Goal: Browse casually: Explore the website without a specific task or goal

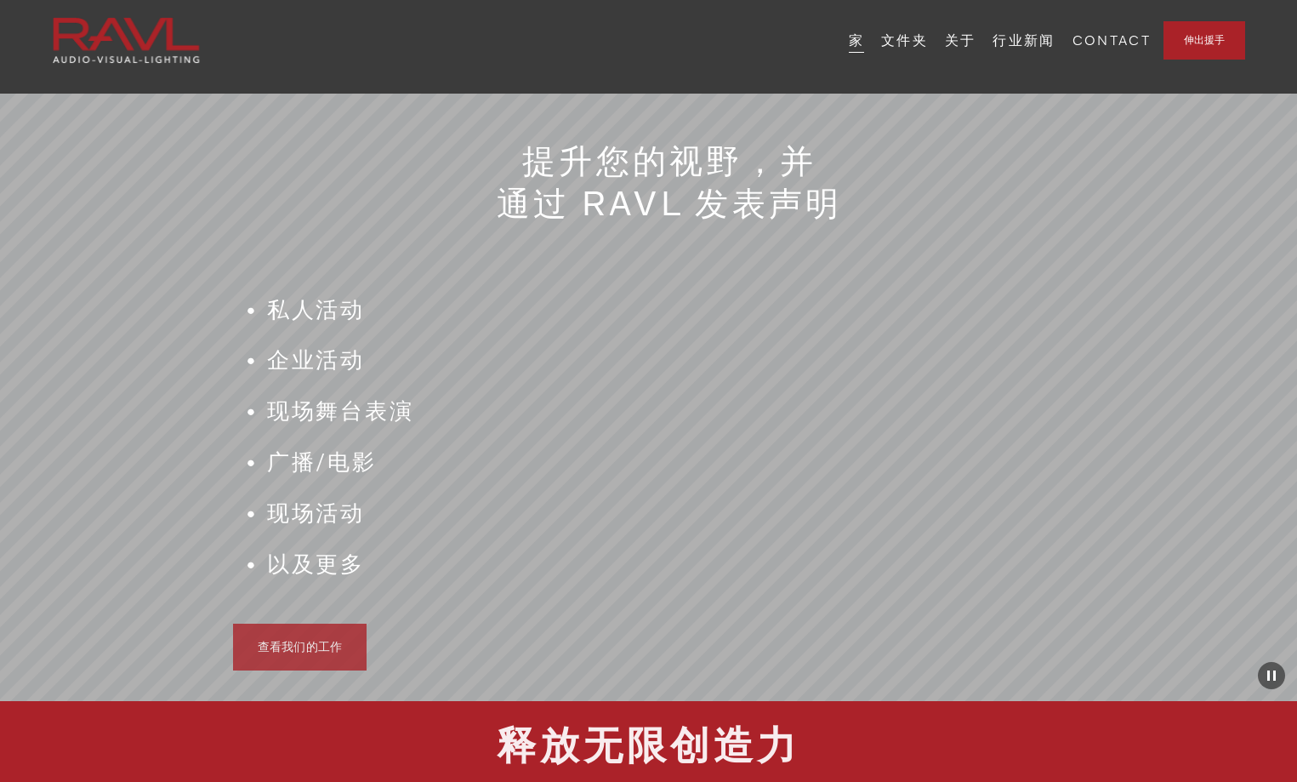
scroll to position [1361, 0]
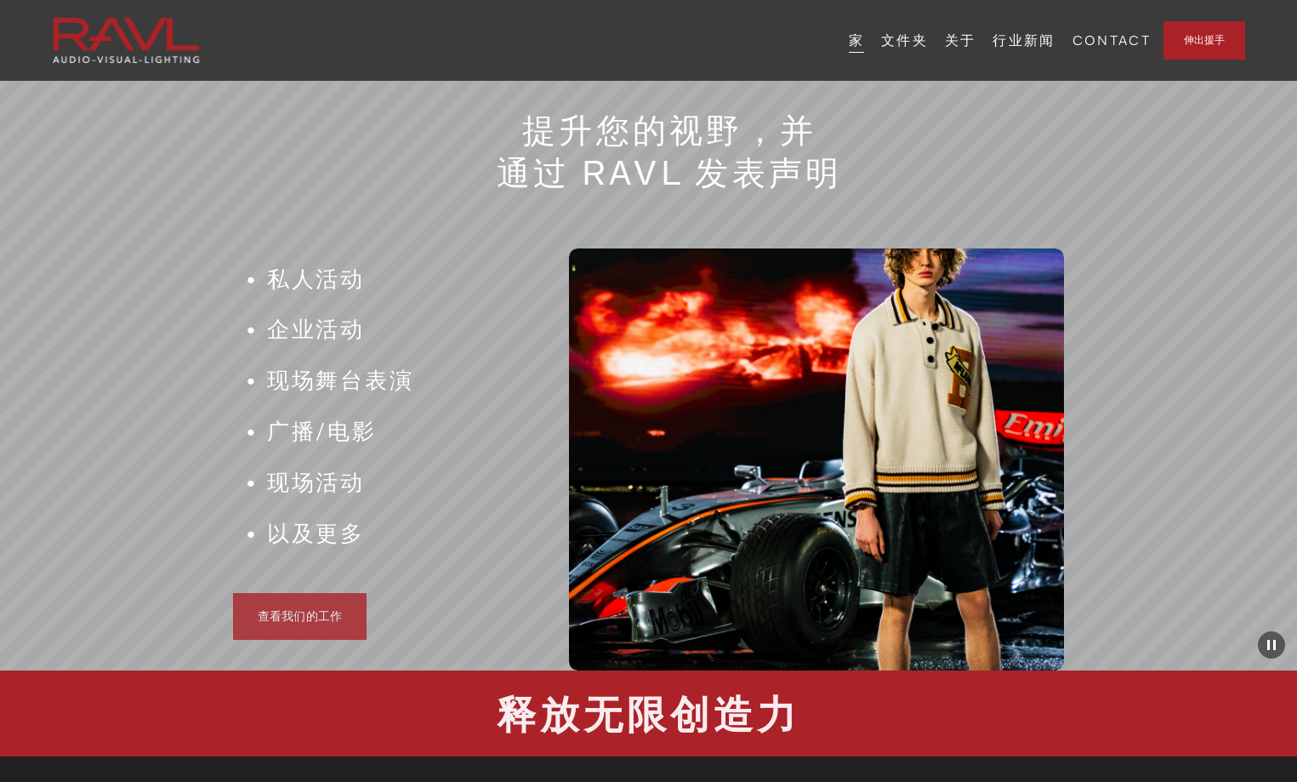
click at [307, 627] on link "查看我们的工作" at bounding box center [300, 616] width 134 height 47
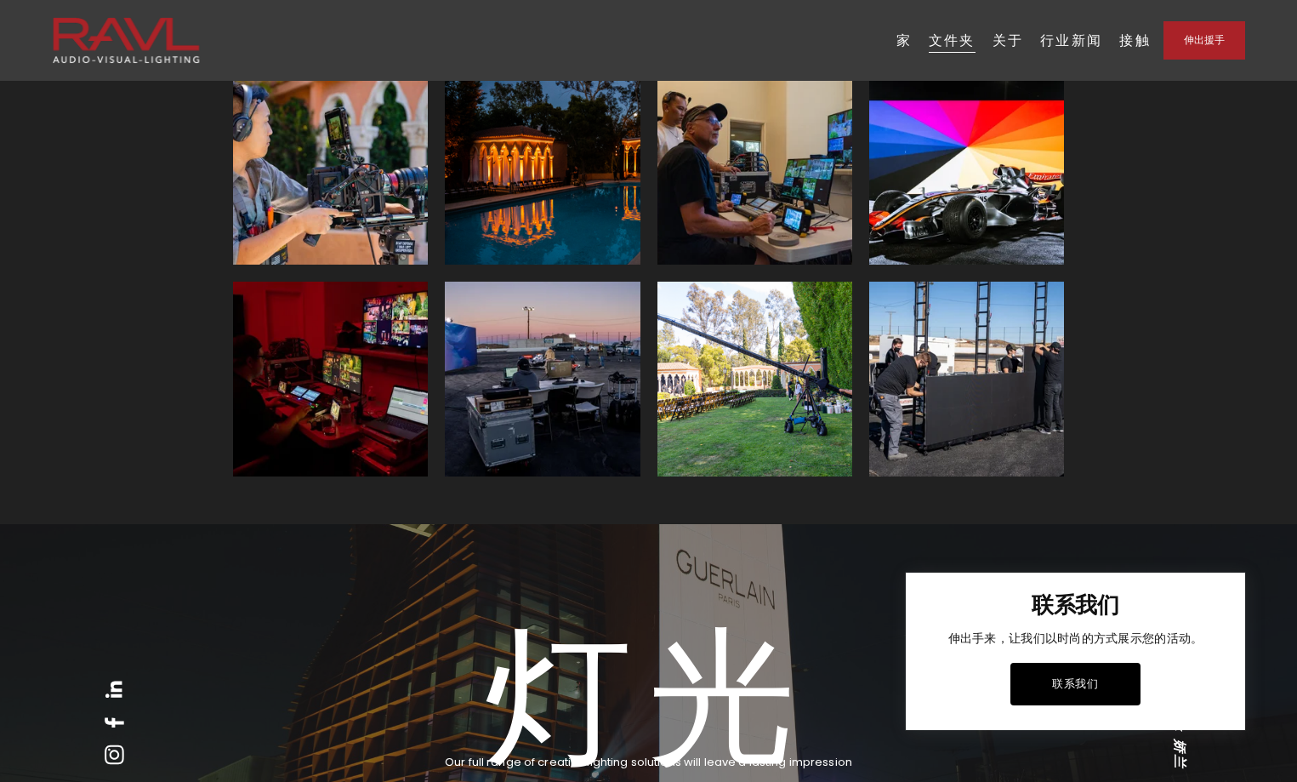
scroll to position [2977, 0]
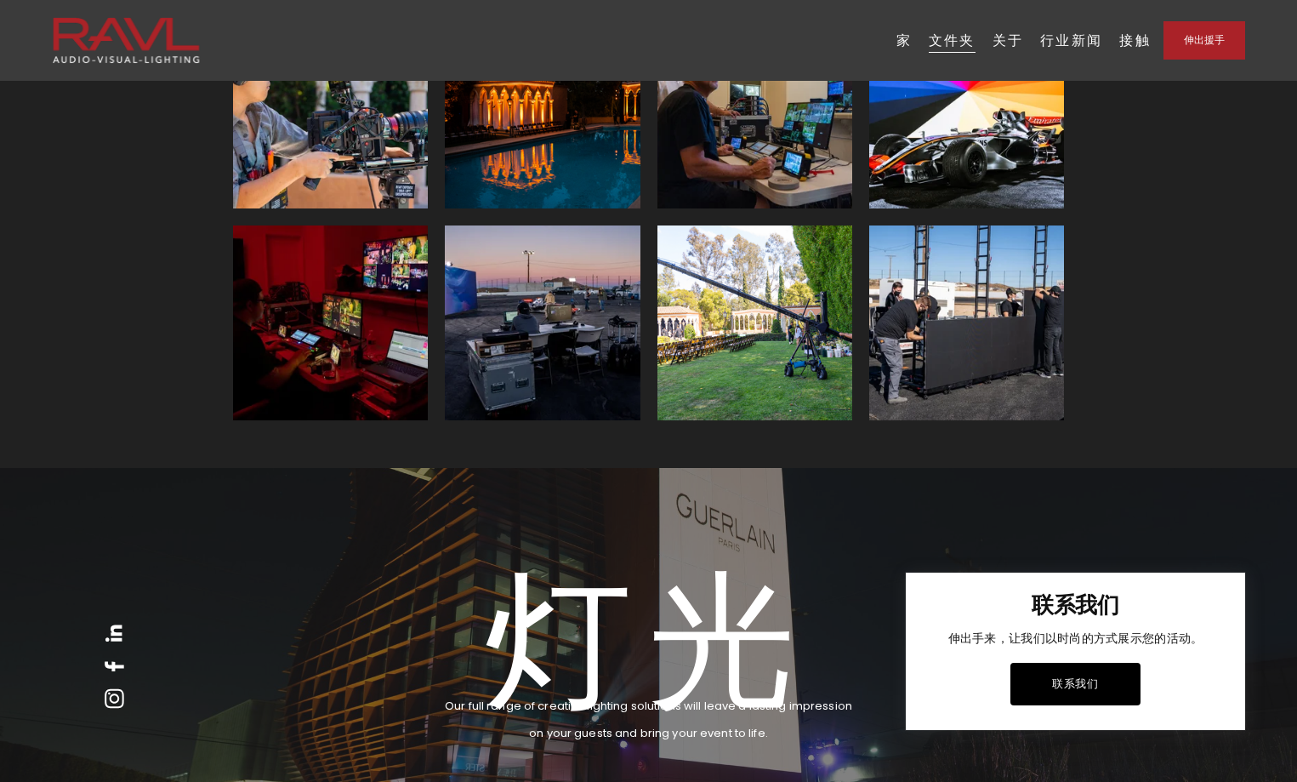
click at [961, 330] on div at bounding box center [648, 391] width 1297 height 782
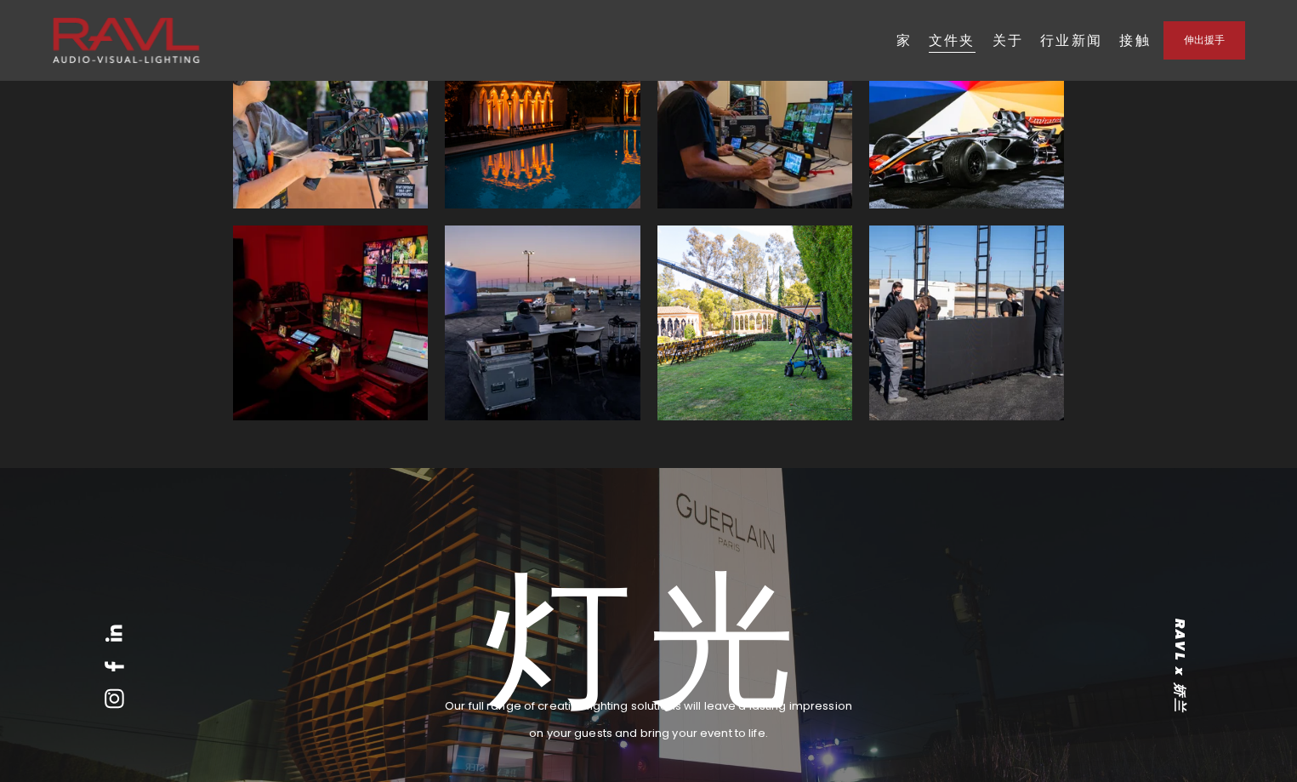
click at [961, 330] on img at bounding box center [967, 322] width 346 height 195
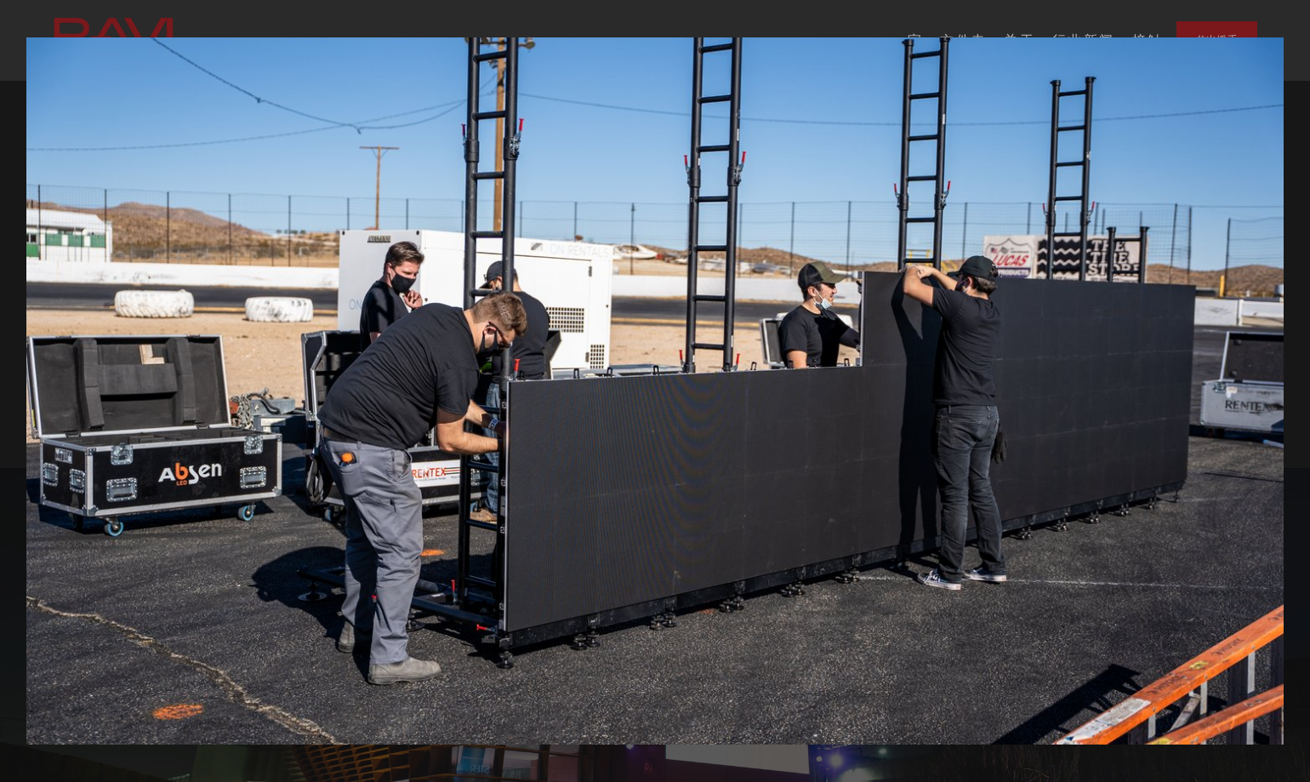
click at [961, 330] on img "Gallery" at bounding box center [654, 391] width 1257 height 708
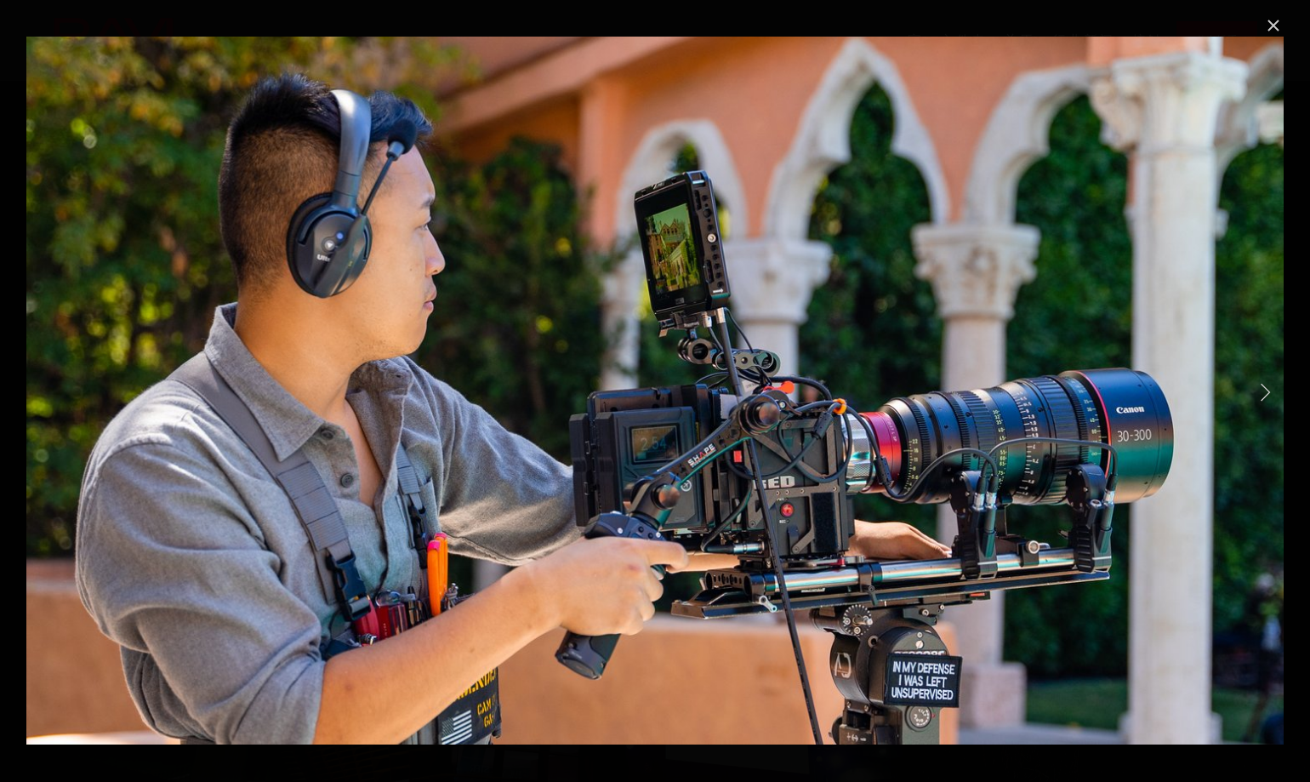
click at [1264, 393] on link "Next Item" at bounding box center [1264, 391] width 37 height 37
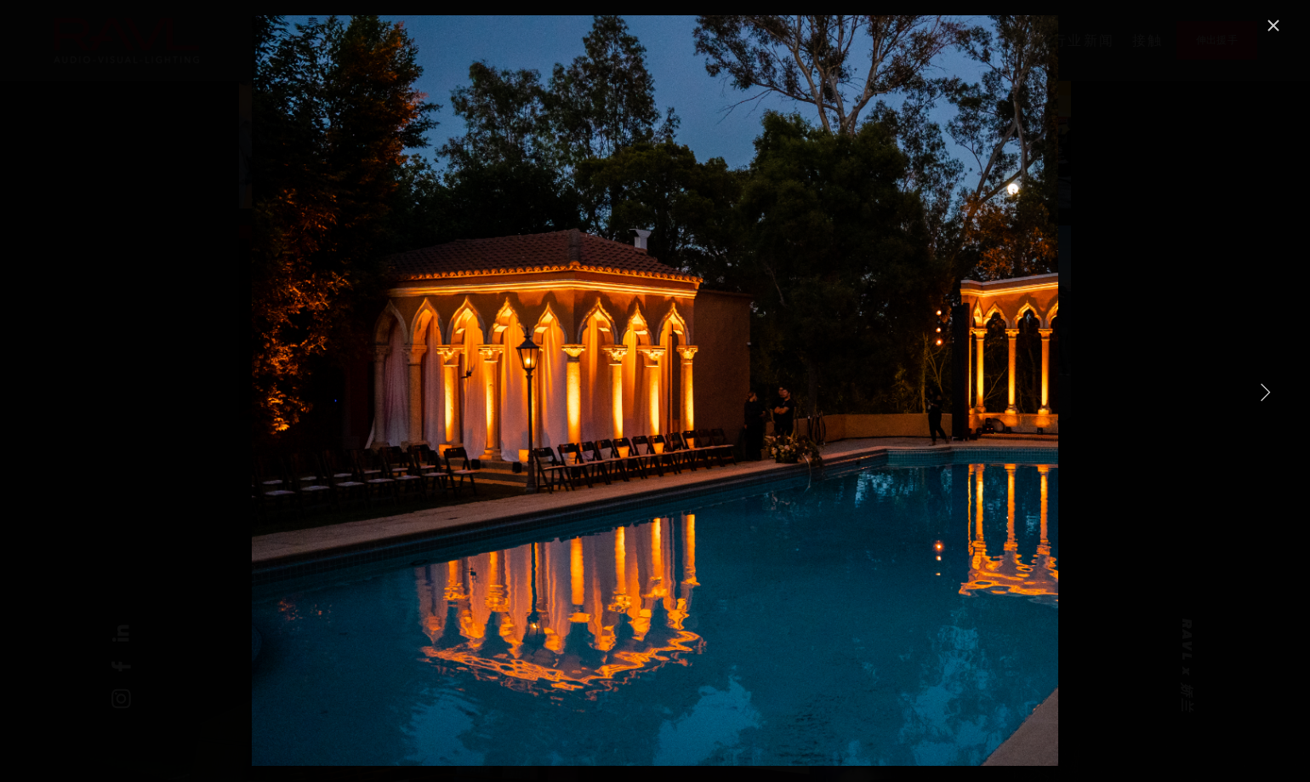
click at [1264, 393] on link "Next Item" at bounding box center [1264, 391] width 37 height 37
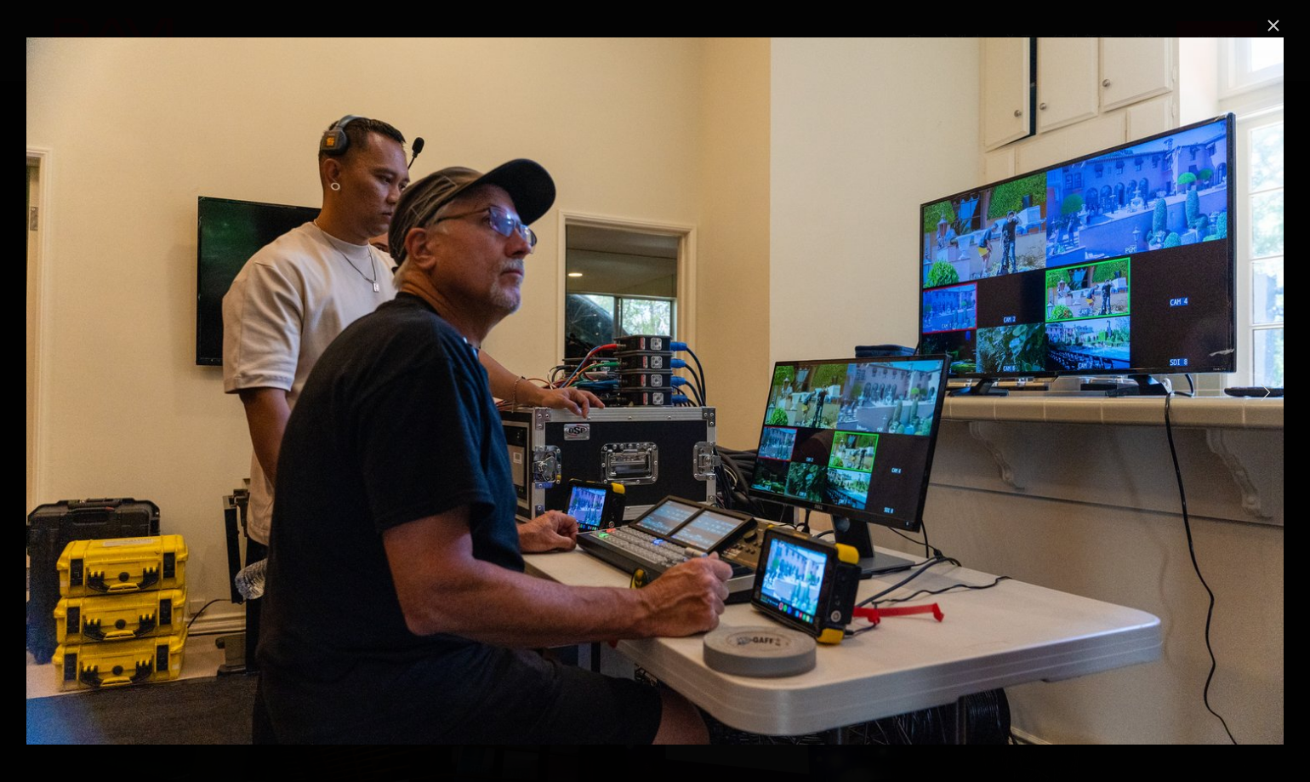
click at [1264, 393] on link "Next Item" at bounding box center [1264, 391] width 37 height 37
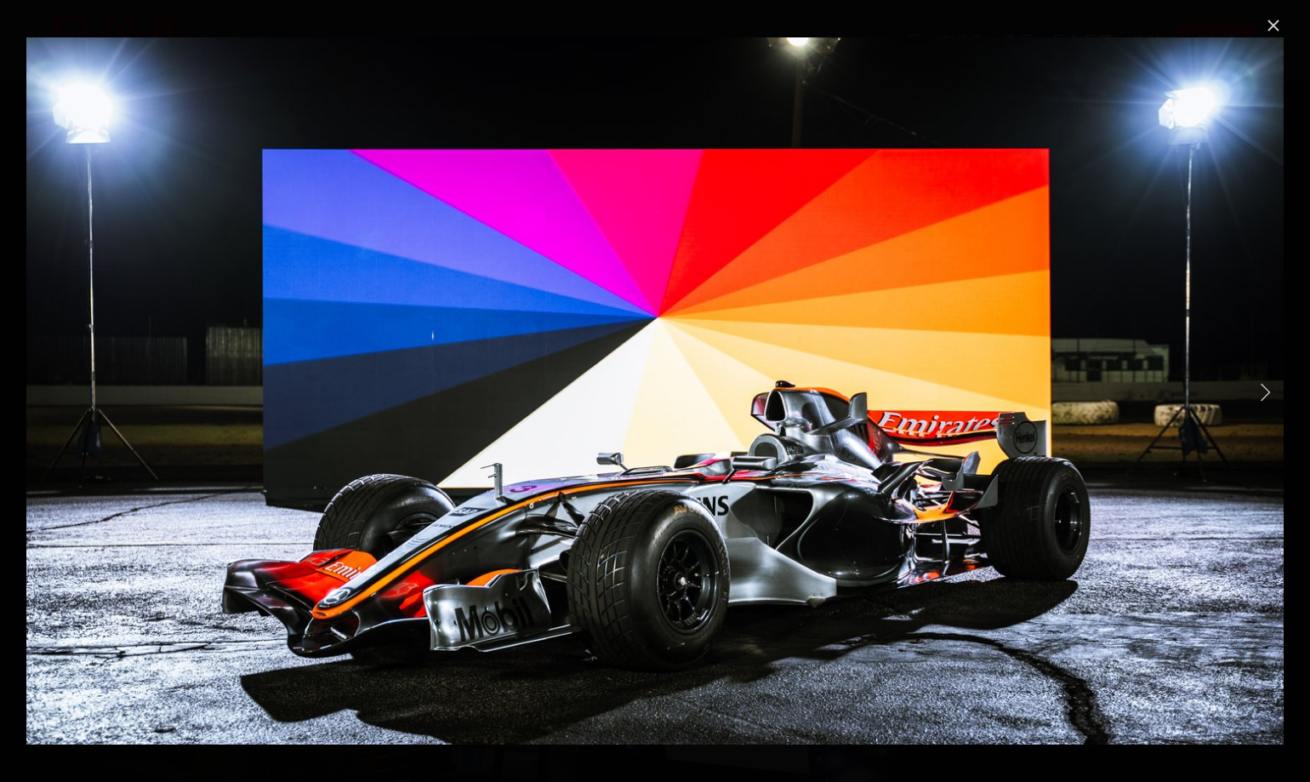
click at [1264, 393] on link "Next Item" at bounding box center [1264, 391] width 37 height 37
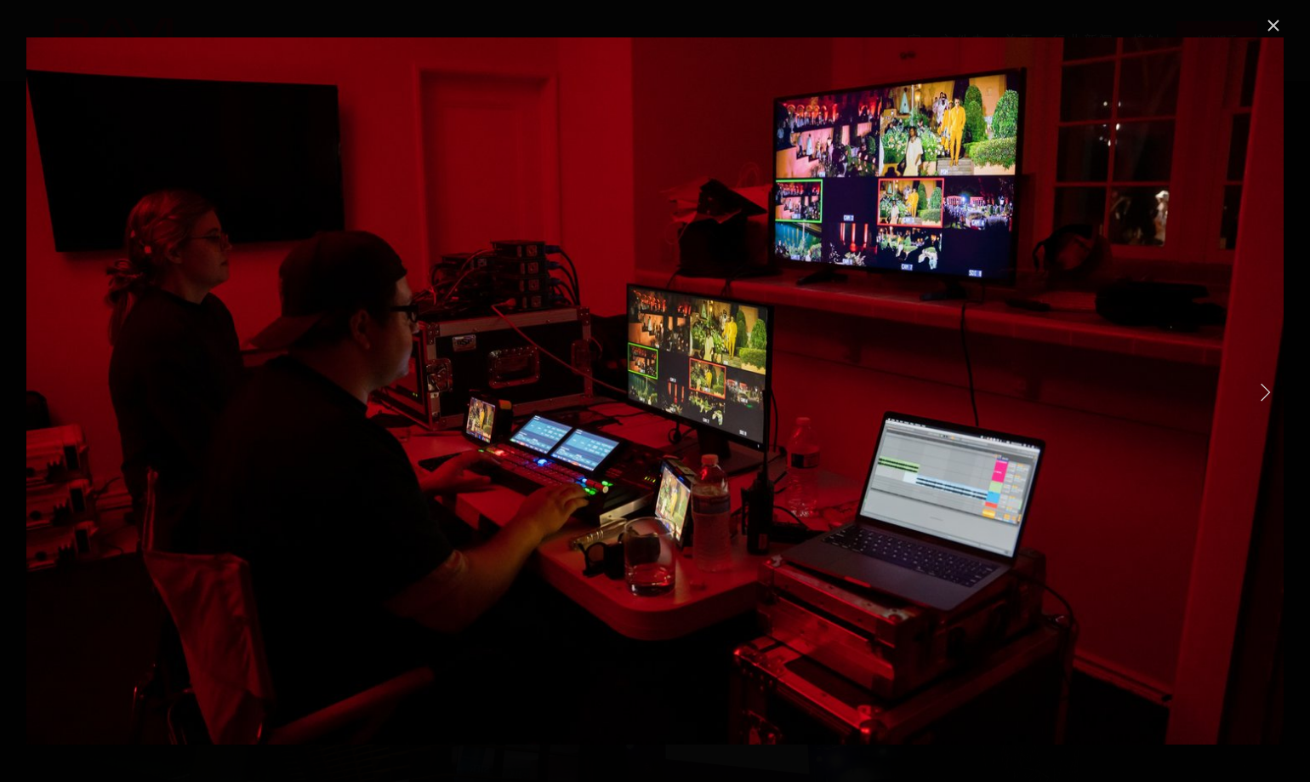
click at [1264, 393] on link "Next Item" at bounding box center [1264, 391] width 37 height 37
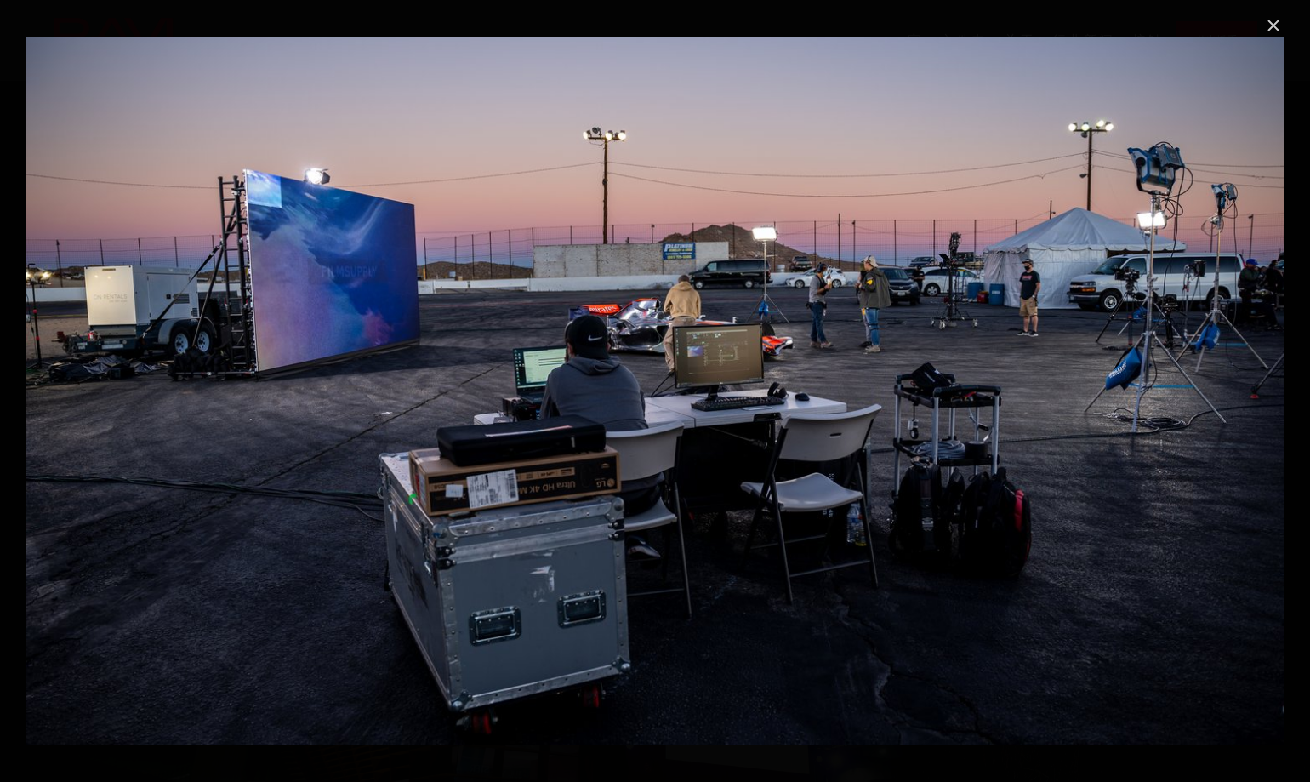
click at [1276, 18] on link "Close" at bounding box center [1273, 25] width 20 height 20
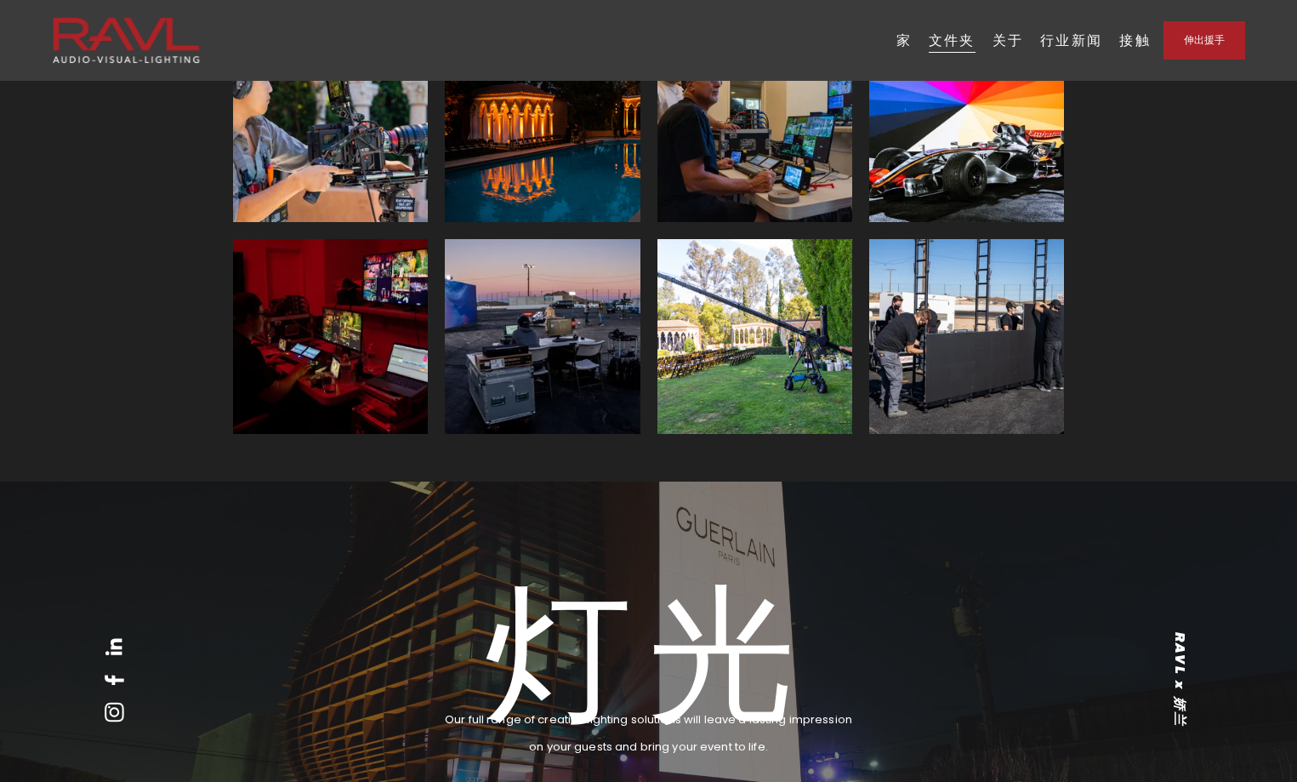
scroll to position [2964, 0]
